Goal: Book appointment/travel/reservation

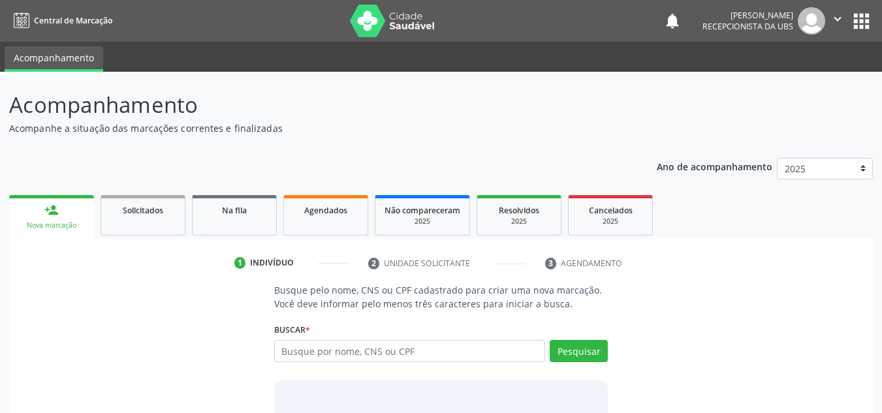
drag, startPoint x: 0, startPoint y: 0, endPoint x: 56, endPoint y: 229, distance: 236.0
click at [56, 229] on div "Nova marcação" at bounding box center [51, 226] width 67 height 10
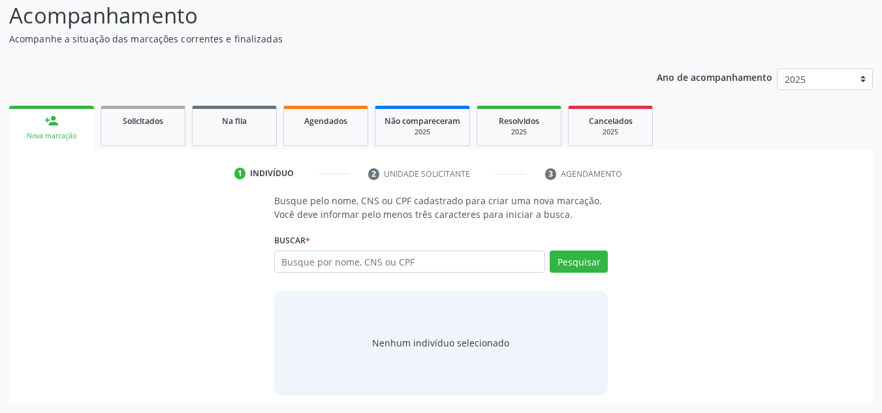
scroll to position [90, 0]
click at [49, 135] on div "Nova marcação" at bounding box center [51, 136] width 67 height 10
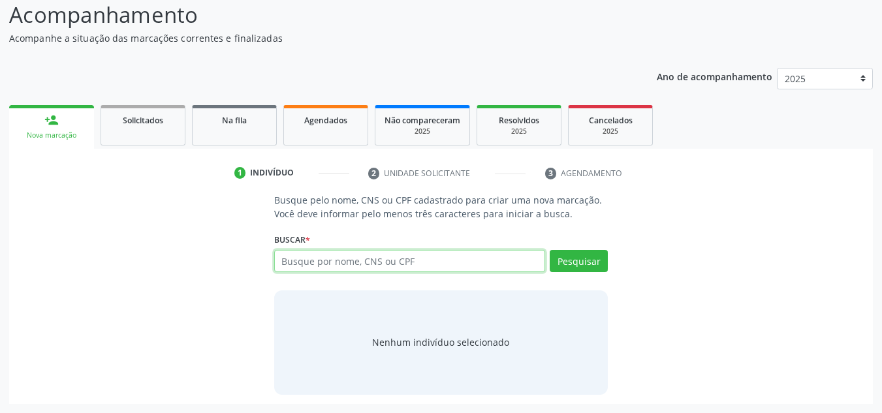
click at [283, 261] on input "text" at bounding box center [410, 261] width 272 height 22
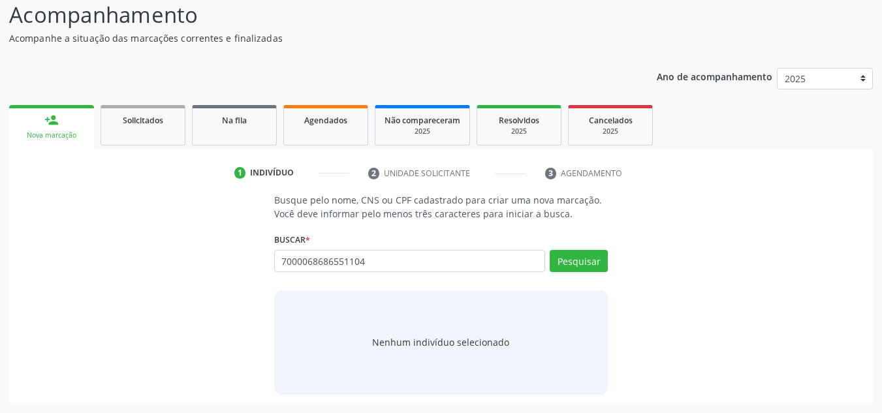
click at [52, 126] on div "person_add" at bounding box center [51, 120] width 14 height 14
click at [50, 126] on div "person_add" at bounding box center [51, 120] width 14 height 14
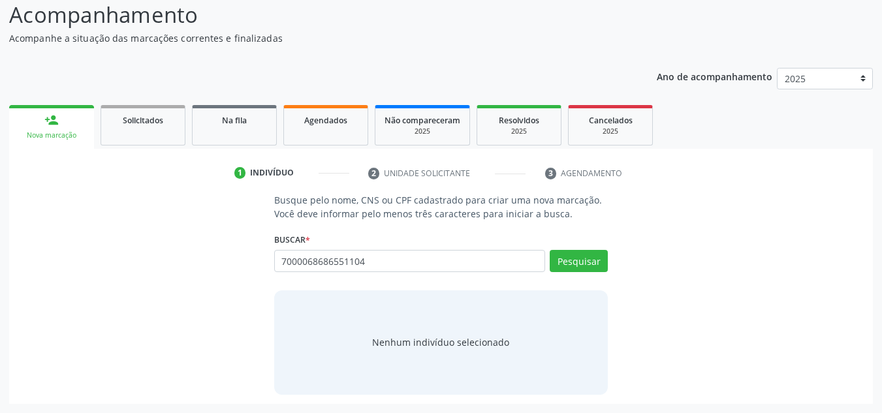
click at [50, 126] on div "person_add" at bounding box center [51, 120] width 14 height 14
click at [368, 257] on input "7000068686551104" at bounding box center [410, 261] width 272 height 22
type input "7"
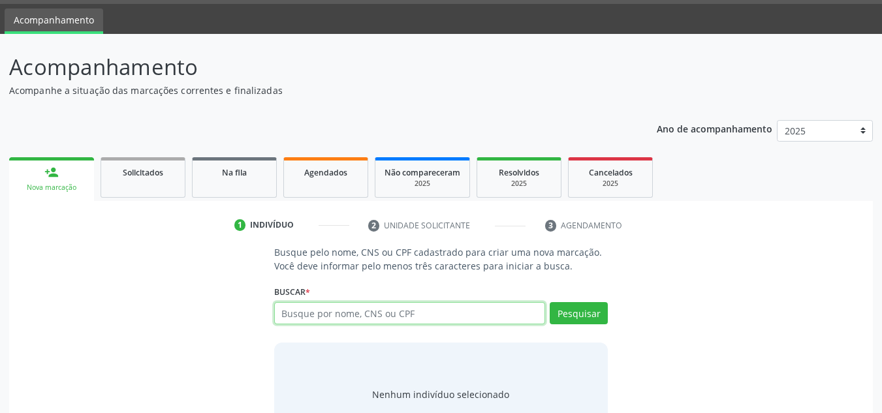
scroll to position [0, 0]
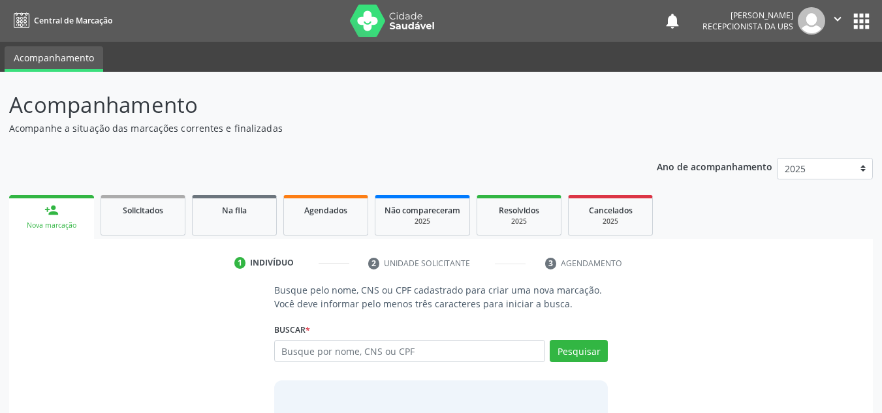
click at [373, 25] on img at bounding box center [392, 21] width 85 height 33
